Goal: Task Accomplishment & Management: Manage account settings

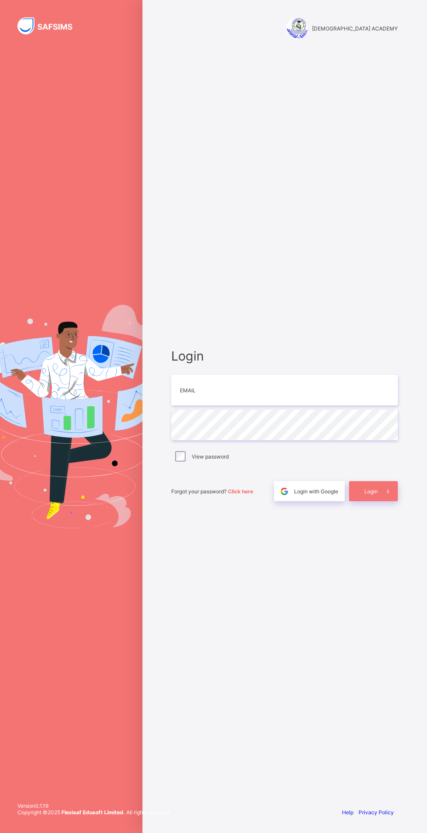
click at [355, 196] on div "Login Email Password View password Forgot your password? Click here Login with …" at bounding box center [284, 424] width 244 height 751
click at [342, 184] on div "Login Email Password View password Forgot your password? Click here Login with …" at bounding box center [284, 424] width 244 height 751
click at [315, 200] on div "Login Email Password View password Forgot your password? Click here Login with …" at bounding box center [284, 424] width 244 height 751
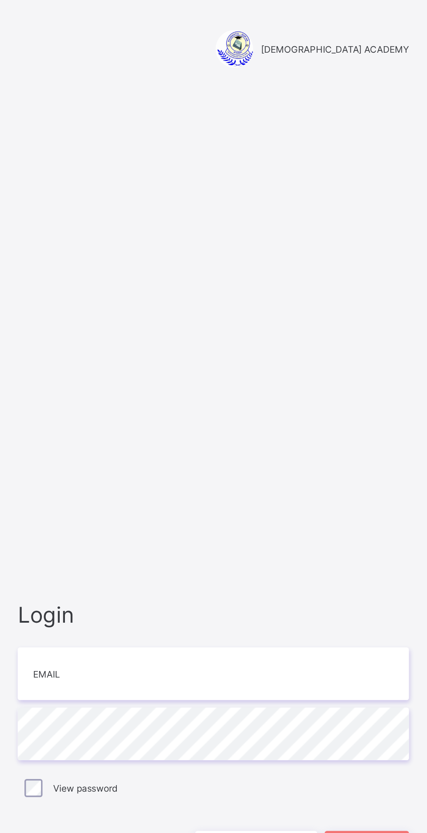
click at [375, 106] on div "Login Email Password View password Forgot your password? Click here Login with …" at bounding box center [284, 424] width 244 height 751
click at [382, 98] on div "Login Email Password View password Forgot your password? Click here Login with …" at bounding box center [284, 424] width 244 height 751
click at [272, 406] on input "email" at bounding box center [284, 390] width 227 height 30
type input "**********"
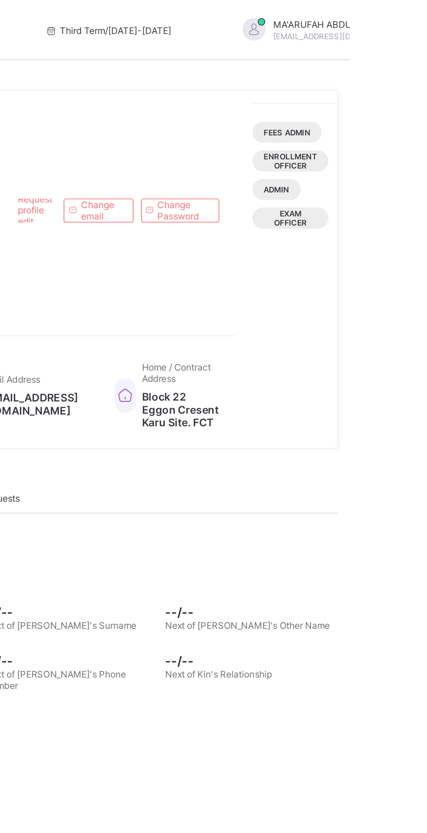
click at [404, 78] on span "Fees Admin" at bounding box center [390, 76] width 27 height 5
